Goal: Transaction & Acquisition: Obtain resource

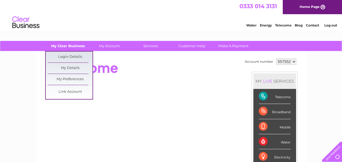
click at [78, 44] on link "My Clear Business" at bounding box center [67, 46] width 45 height 10
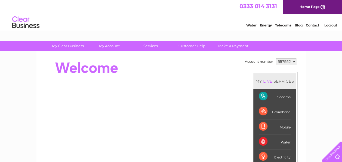
drag, startPoint x: 213, startPoint y: 67, endPoint x: 217, endPoint y: 68, distance: 4.0
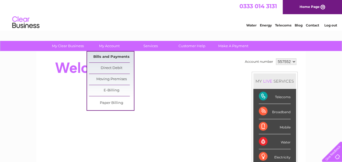
click at [106, 56] on link "Bills and Payments" at bounding box center [111, 56] width 45 height 11
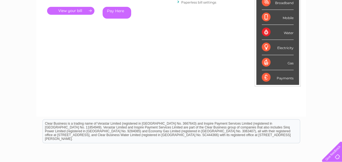
scroll to position [30, 0]
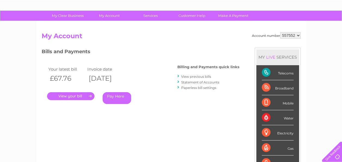
click at [89, 96] on link "." at bounding box center [70, 96] width 47 height 8
click at [208, 75] on link "View previous bills" at bounding box center [196, 76] width 30 height 4
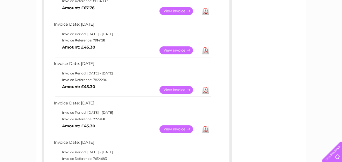
scroll to position [109, 0]
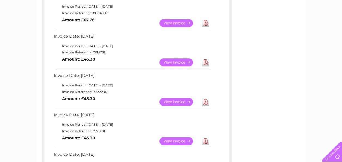
click at [206, 63] on link "Download" at bounding box center [205, 62] width 7 height 8
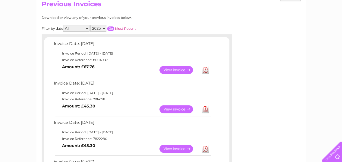
scroll to position [0, 0]
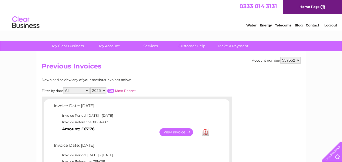
click at [205, 132] on link "Download" at bounding box center [205, 132] width 7 height 8
